Goal: Task Accomplishment & Management: Manage account settings

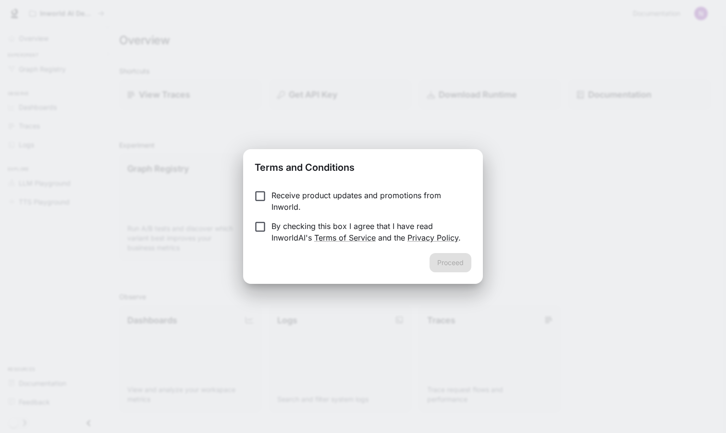
click at [260, 186] on div "Receive product updates and promotions from Inworld. By checking this box I agr…" at bounding box center [362, 217] width 239 height 71
click at [459, 259] on button "Proceed" at bounding box center [451, 262] width 42 height 19
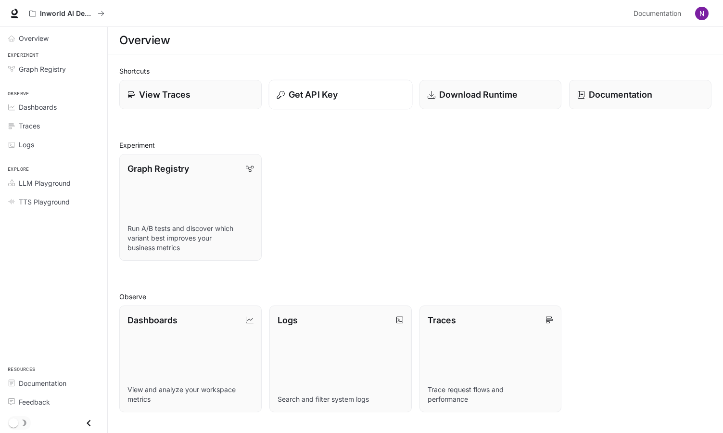
click at [322, 96] on p "Get API Key" at bounding box center [312, 94] width 49 height 13
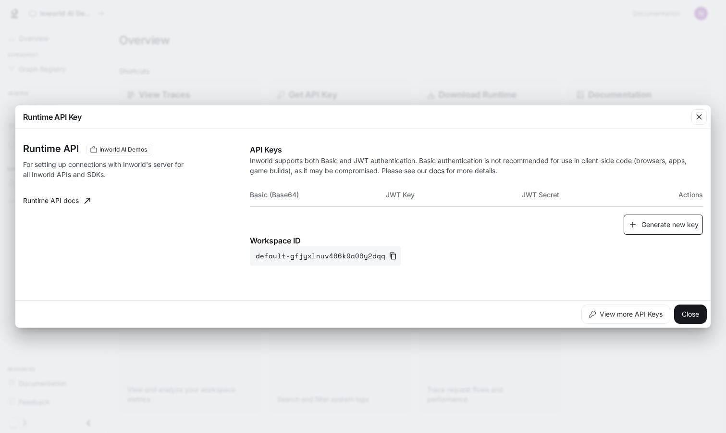
click at [659, 227] on button "Generate new key" at bounding box center [663, 224] width 79 height 21
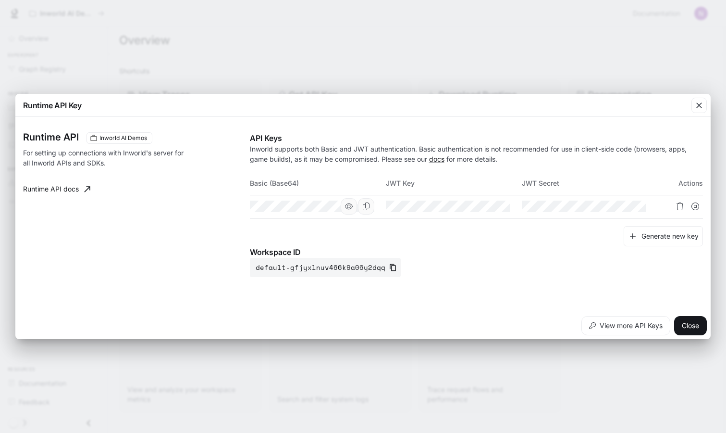
click at [349, 208] on icon "button" at bounding box center [349, 206] width 8 height 6
click at [363, 206] on icon "Copy Basic (Base64)" at bounding box center [367, 206] width 8 height 8
click at [690, 325] on button "Close" at bounding box center [691, 325] width 33 height 19
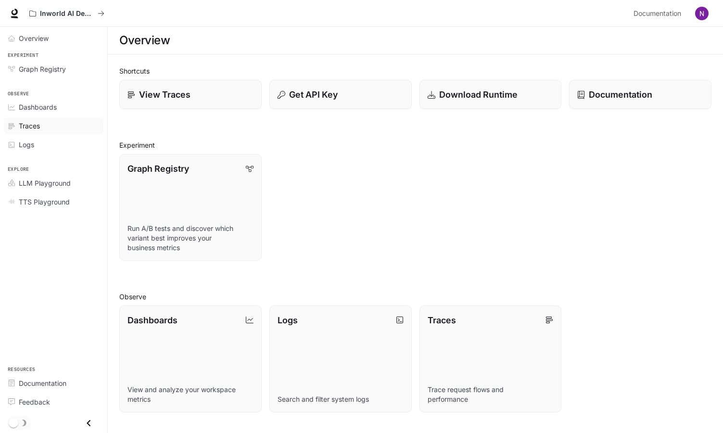
click at [51, 129] on div "Traces" at bounding box center [59, 126] width 80 height 10
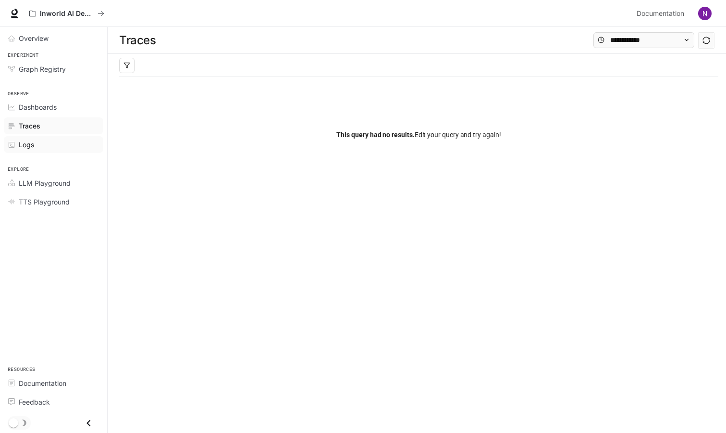
click at [32, 149] on span "Logs" at bounding box center [26, 144] width 15 height 10
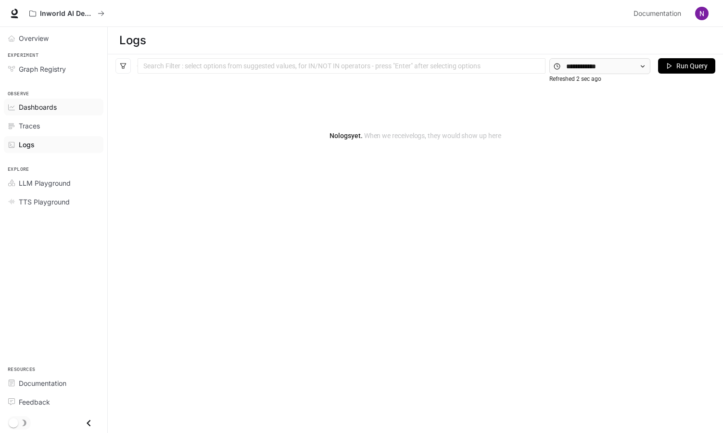
click at [30, 108] on span "Dashboards" at bounding box center [38, 107] width 38 height 10
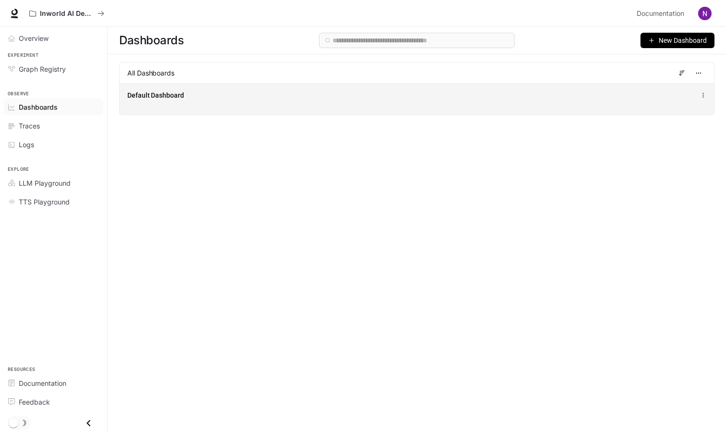
click at [675, 99] on div "Default Dashboard" at bounding box center [416, 95] width 579 height 12
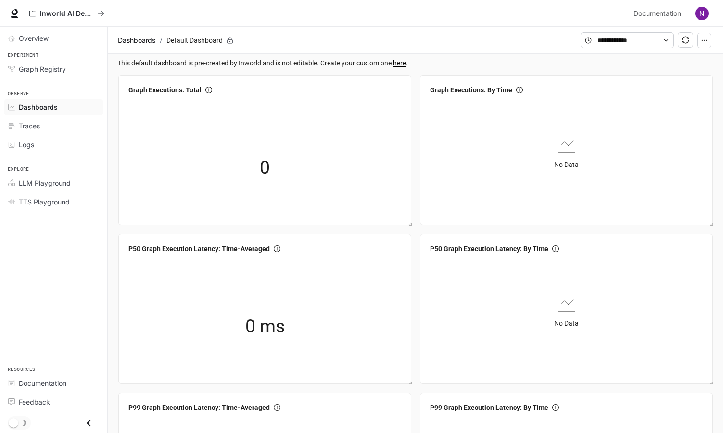
click at [702, 13] on img "button" at bounding box center [701, 13] width 13 height 13
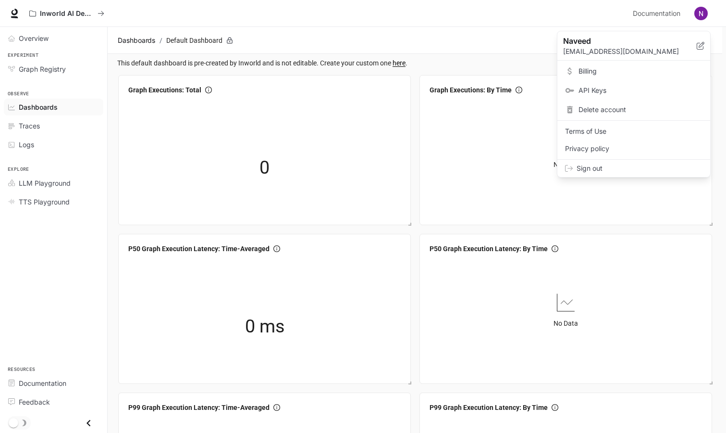
click at [605, 71] on span "Billing" at bounding box center [641, 71] width 124 height 10
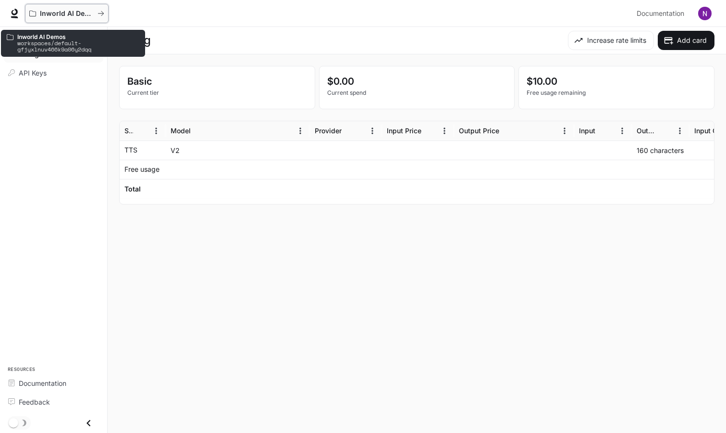
click at [52, 7] on button "Inworld AI Demos" at bounding box center [67, 13] width 84 height 19
